Goal: Browse casually: Explore the website without a specific task or goal

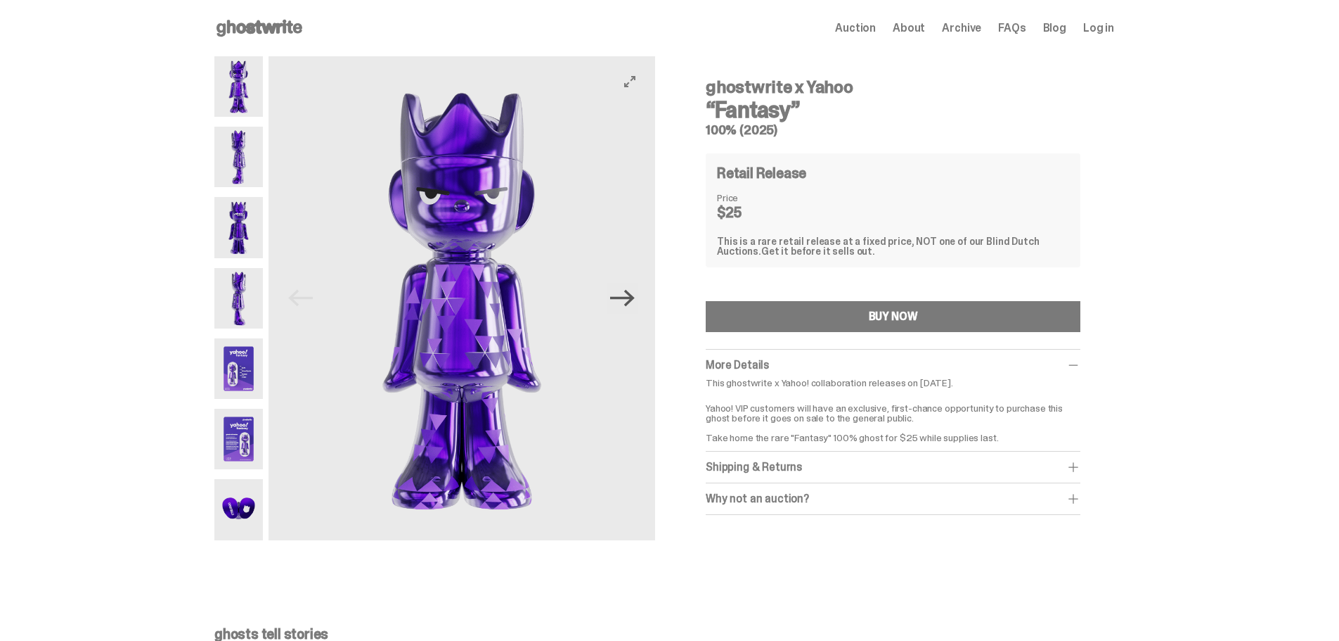
click at [624, 294] on icon "Next" at bounding box center [622, 297] width 25 height 25
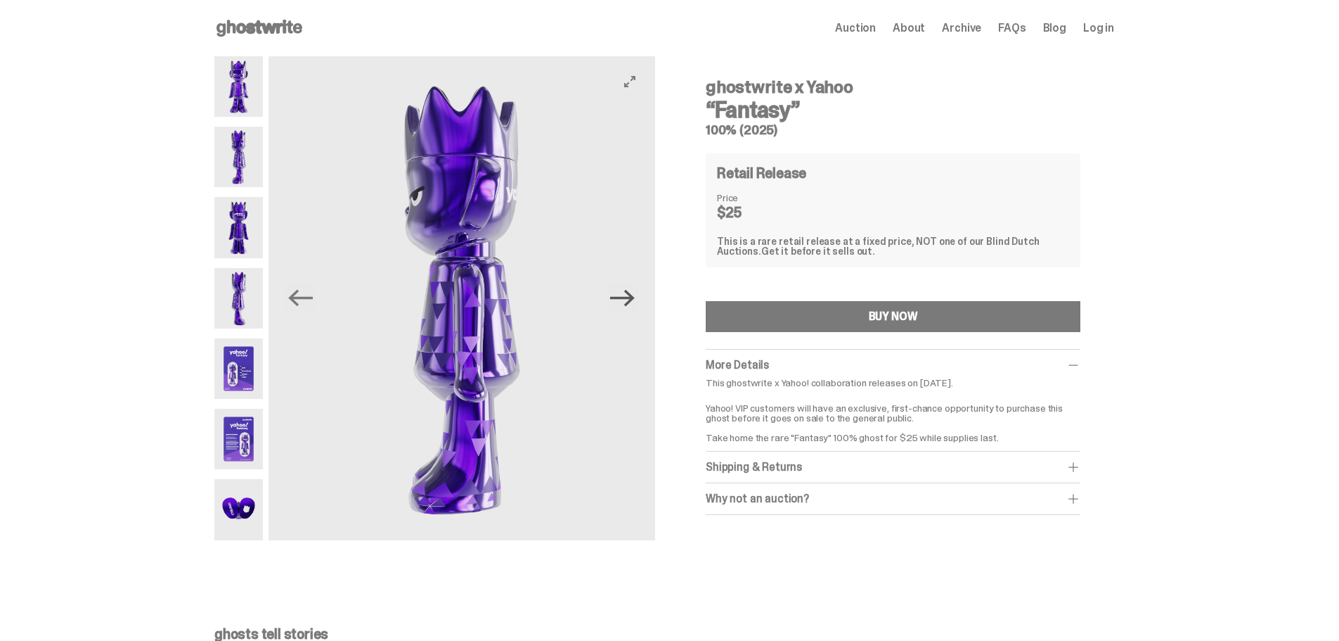
click at [624, 293] on icon "Next" at bounding box center [622, 297] width 25 height 25
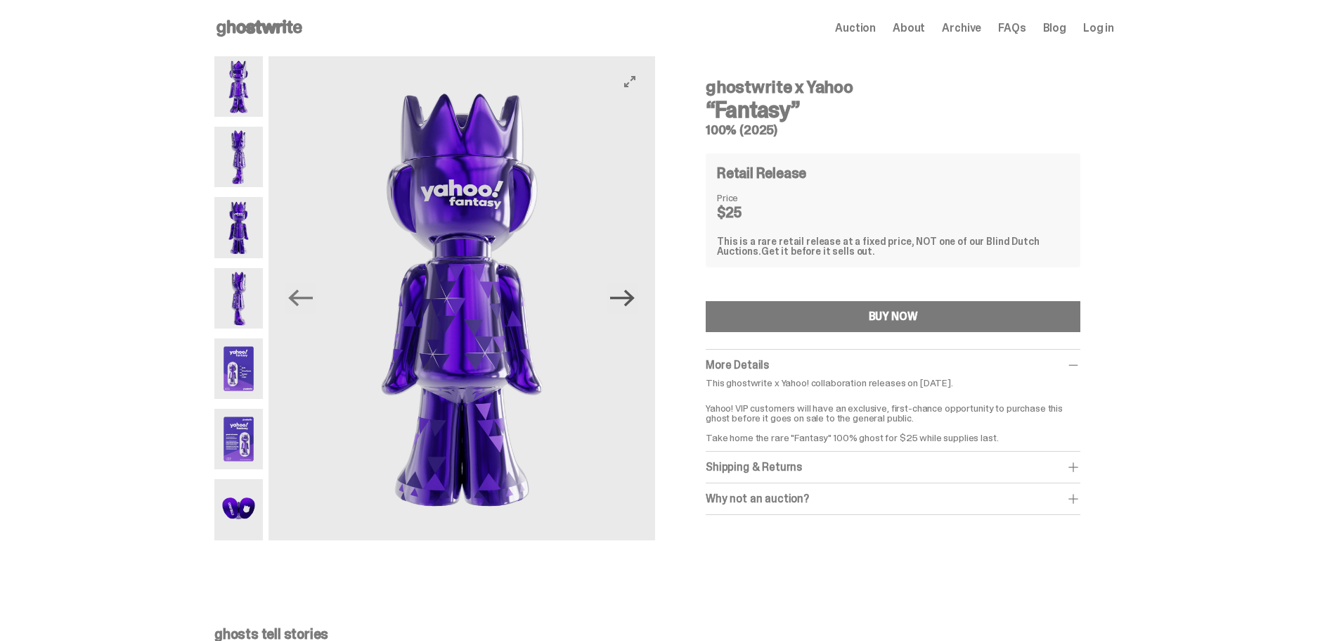
click at [624, 293] on icon "Next" at bounding box center [622, 297] width 25 height 25
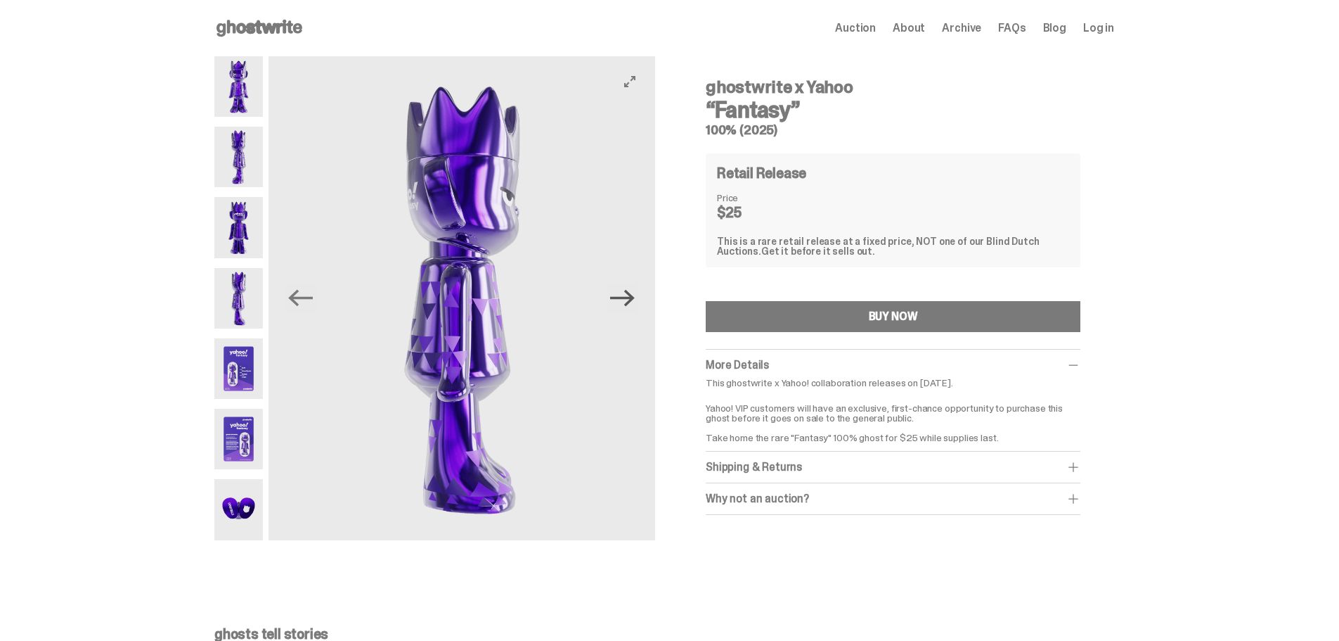
click at [624, 293] on icon "Next" at bounding box center [622, 297] width 25 height 25
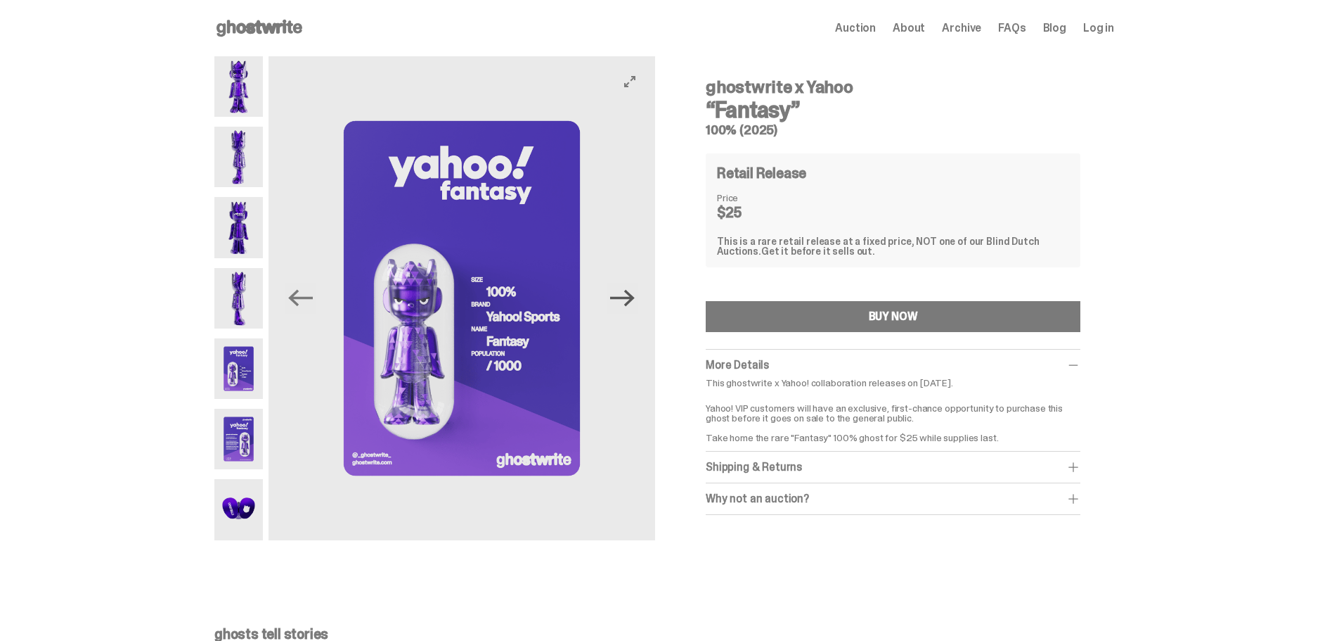
click at [626, 298] on icon "Next" at bounding box center [622, 297] width 25 height 25
